Goal: Task Accomplishment & Management: Complete application form

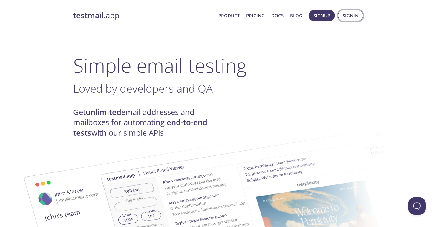
click at [350, 16] on span "Signin" at bounding box center [351, 16] width 16 height 8
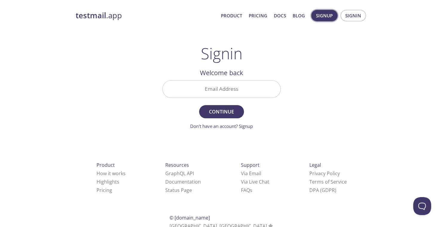
click at [321, 13] on span "Signup" at bounding box center [324, 16] width 17 height 8
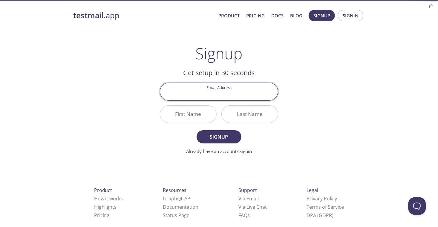
click at [235, 89] on input "Email Address" at bounding box center [219, 91] width 118 height 17
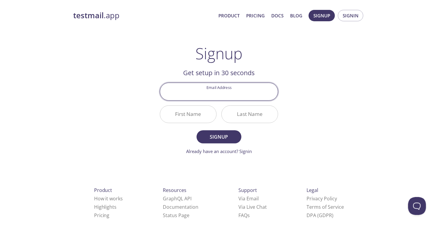
type input "[EMAIL_ADDRESS][DOMAIN_NAME]"
click at [204, 120] on input "First Name" at bounding box center [188, 114] width 56 height 17
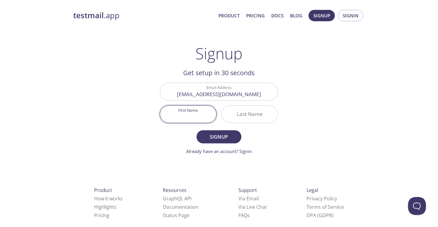
type input "A"
type input "[PERSON_NAME]"
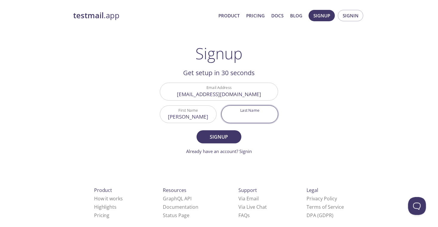
type input "g"
type input "[PERSON_NAME]"
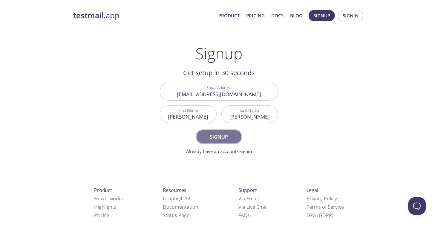
click at [233, 134] on span "Signup" at bounding box center [219, 136] width 32 height 8
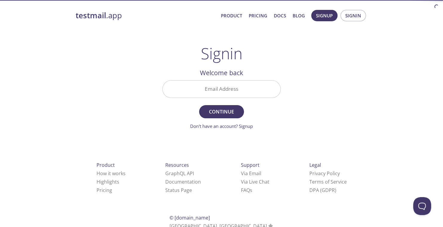
click at [241, 90] on input "Email Address" at bounding box center [222, 88] width 118 height 17
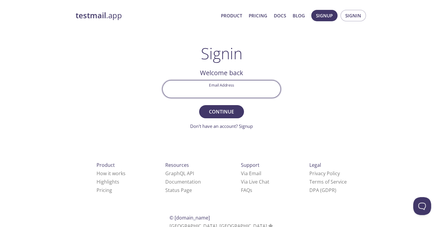
type input "[EMAIL_ADDRESS][DOMAIN_NAME]"
click at [231, 114] on span "Continue" at bounding box center [222, 111] width 32 height 8
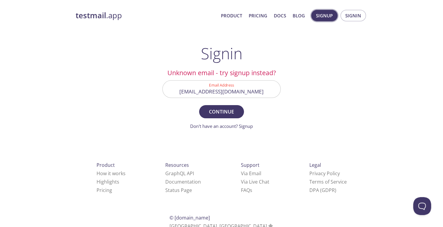
click at [328, 17] on span "Signup" at bounding box center [324, 16] width 17 height 8
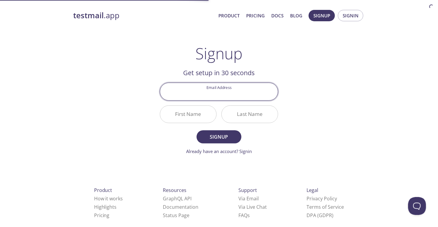
click at [243, 93] on input "Email Address" at bounding box center [219, 91] width 118 height 17
type input "[EMAIL_ADDRESS][DOMAIN_NAME]"
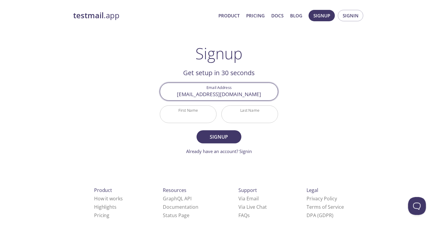
type input "[PERSON_NAME]"
click at [210, 117] on input "[PERSON_NAME]" at bounding box center [188, 114] width 56 height 17
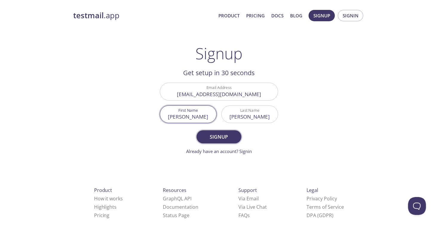
click at [220, 139] on span "Signup" at bounding box center [219, 136] width 32 height 8
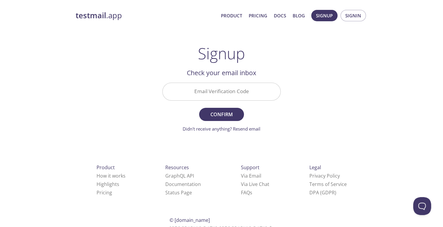
click at [245, 82] on div "Email Verification Code" at bounding box center [221, 91] width 123 height 22
click at [244, 86] on input "Email Verification Code" at bounding box center [222, 91] width 118 height 17
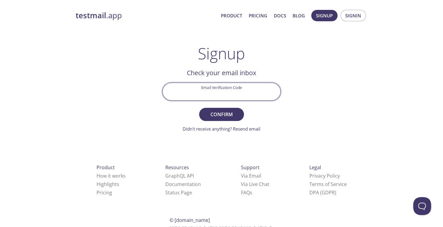
paste input "X7BDFU2"
type input "X7BDFU2"
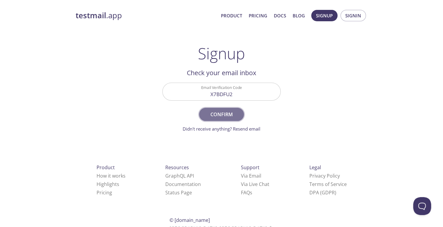
click at [230, 116] on span "Confirm" at bounding box center [222, 114] width 32 height 8
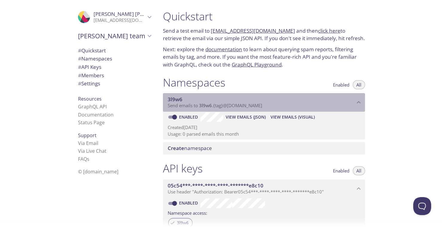
drag, startPoint x: 268, startPoint y: 105, endPoint x: 202, endPoint y: 107, distance: 66.1
click at [203, 107] on p "Send emails to 3l9w6 . {tag} @[DOMAIN_NAME]" at bounding box center [261, 106] width 187 height 6
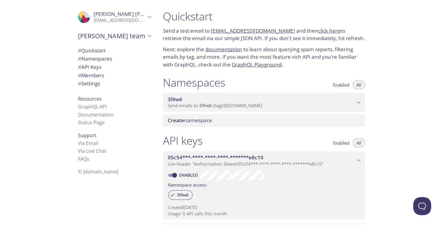
click at [204, 106] on span "3l9w6" at bounding box center [205, 105] width 13 height 6
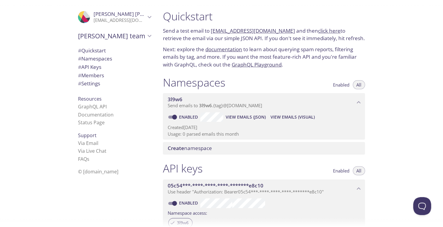
click at [219, 151] on span "Create namespace" at bounding box center [265, 148] width 195 height 7
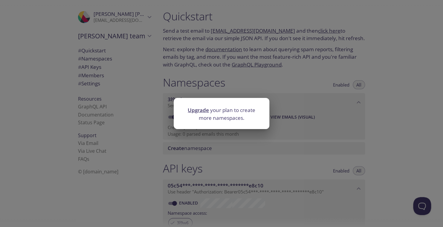
click at [241, 82] on div "Upgrade your plan to create more namespaces." at bounding box center [221, 113] width 443 height 227
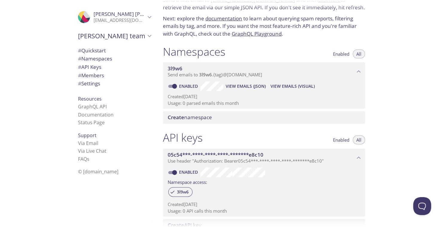
scroll to position [19, 0]
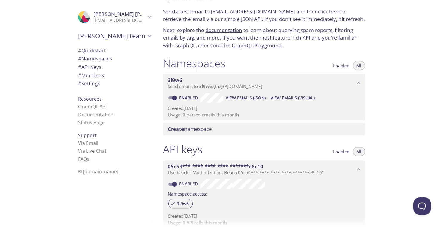
click at [306, 99] on span "View Emails (Visual)" at bounding box center [293, 97] width 44 height 7
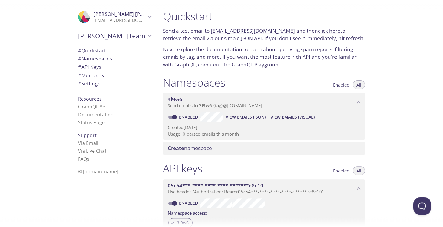
click at [100, 52] on span "# Quickstart" at bounding box center [92, 50] width 28 height 7
click at [97, 61] on span "# Namespaces" at bounding box center [95, 58] width 34 height 7
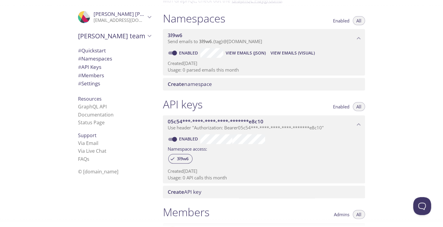
scroll to position [90, 0]
